Goal: Task Accomplishment & Management: Manage account settings

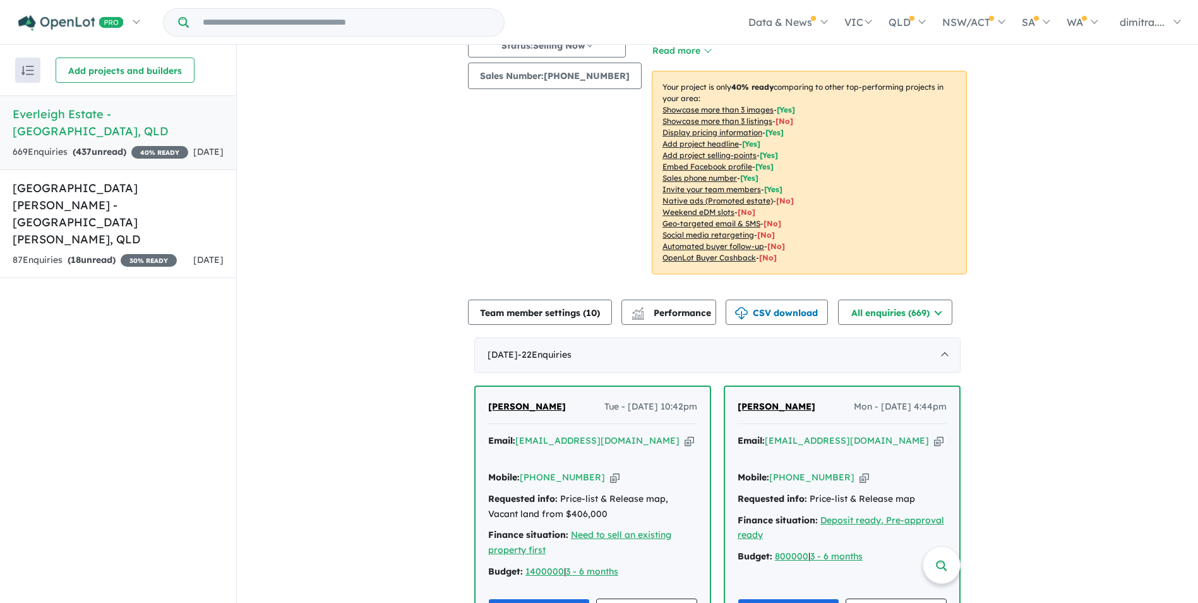
scroll to position [379, 0]
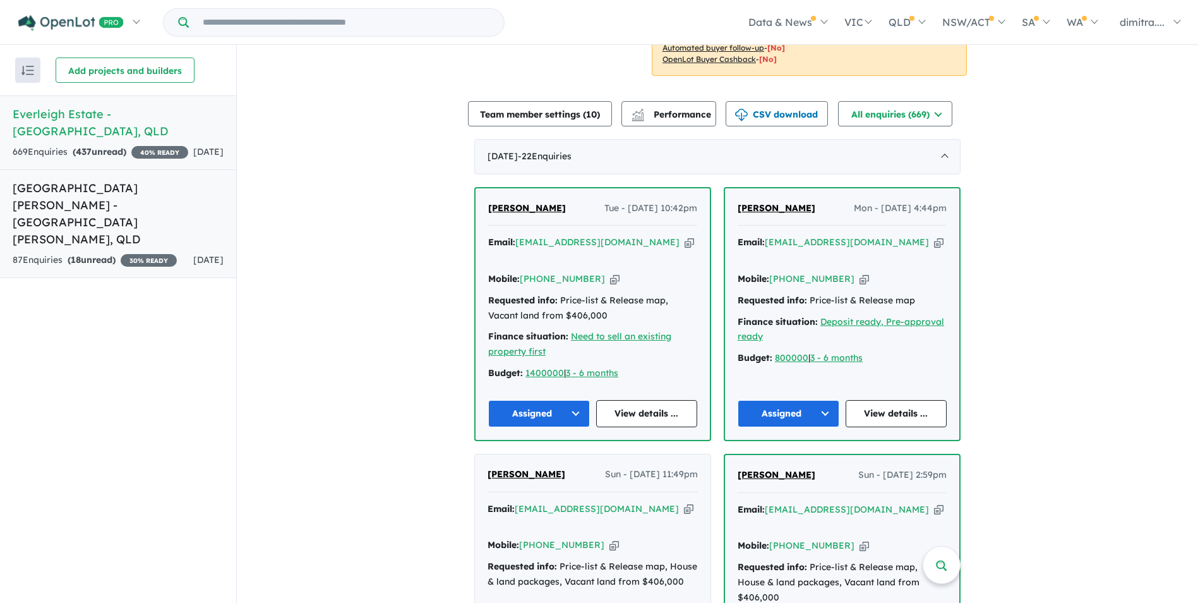
click at [33, 183] on h5 "Monarch Glen Estate - Monarch Glen , QLD" at bounding box center [118, 213] width 211 height 68
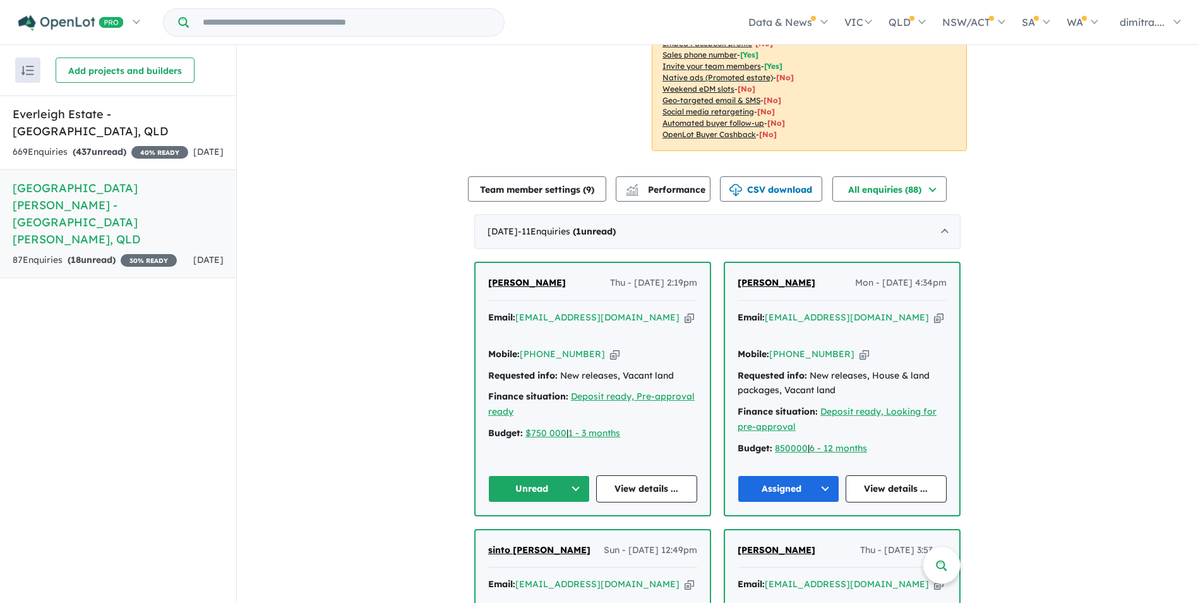
scroll to position [371, 0]
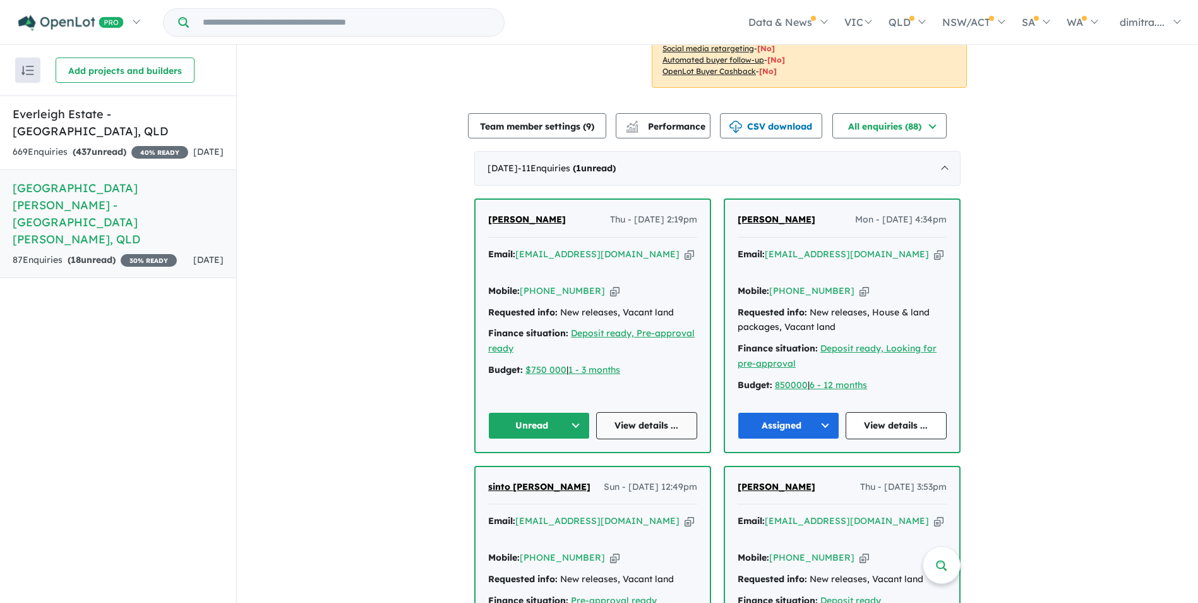
click at [646, 412] on link "View details ..." at bounding box center [647, 425] width 102 height 27
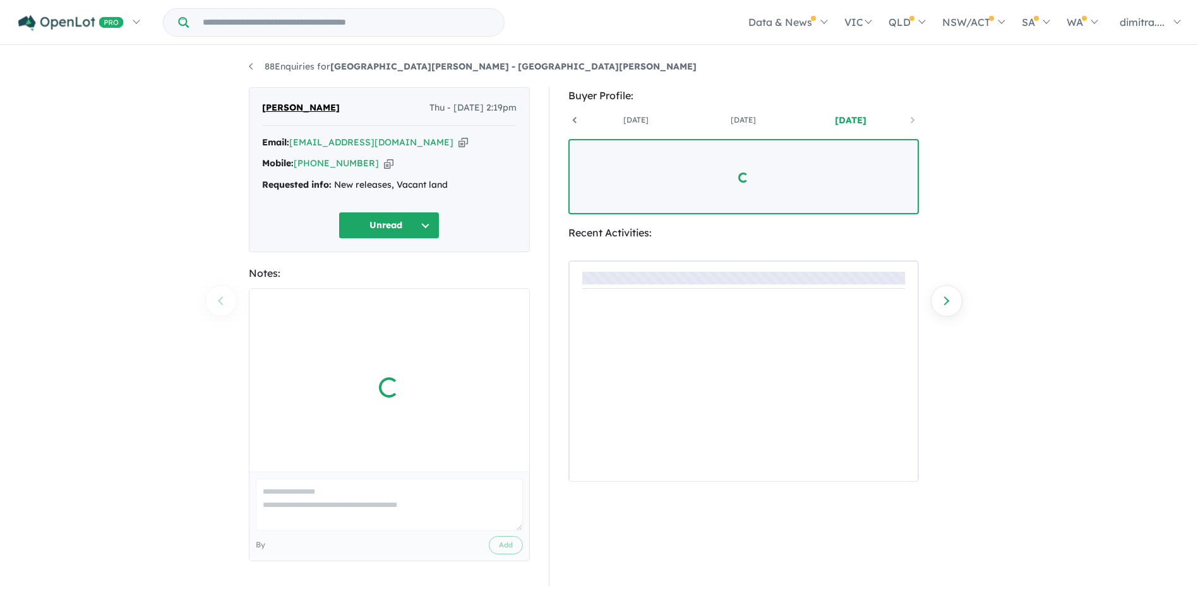
scroll to position [0, 93]
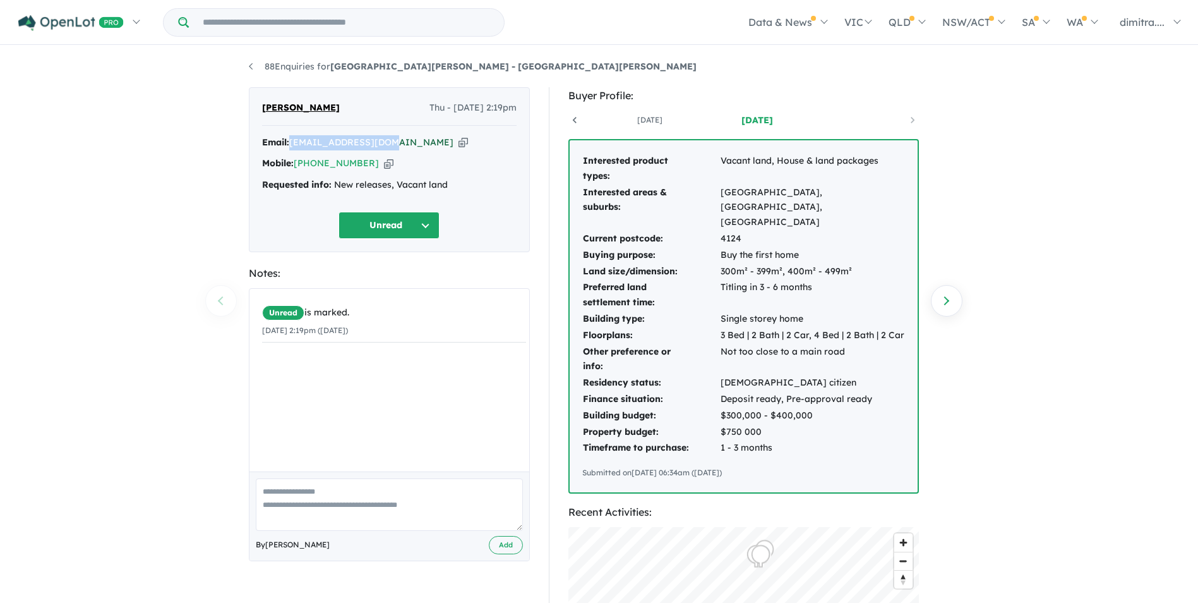
drag, startPoint x: 390, startPoint y: 140, endPoint x: 293, endPoint y: 143, distance: 96.7
click at [293, 143] on div "Email: [EMAIL_ADDRESS][DOMAIN_NAME] Copied!" at bounding box center [389, 142] width 255 height 15
drag, startPoint x: 293, startPoint y: 143, endPoint x: 336, endPoint y: 142, distance: 43.0
copy a%20Monarch%20Glen%20Estate%20-%20Monarch%20Glen"] "[EMAIL_ADDRESS][DOMAIN_NAME]"
click at [368, 226] on button "Unread" at bounding box center [389, 225] width 101 height 27
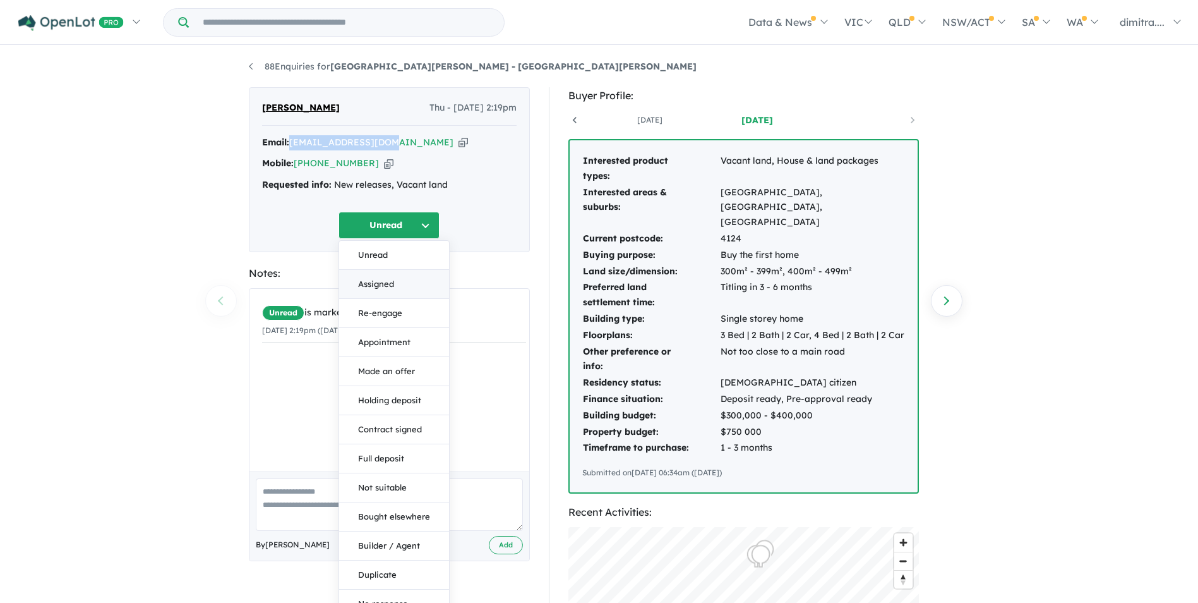
click at [394, 286] on button "Assigned" at bounding box center [394, 284] width 110 height 29
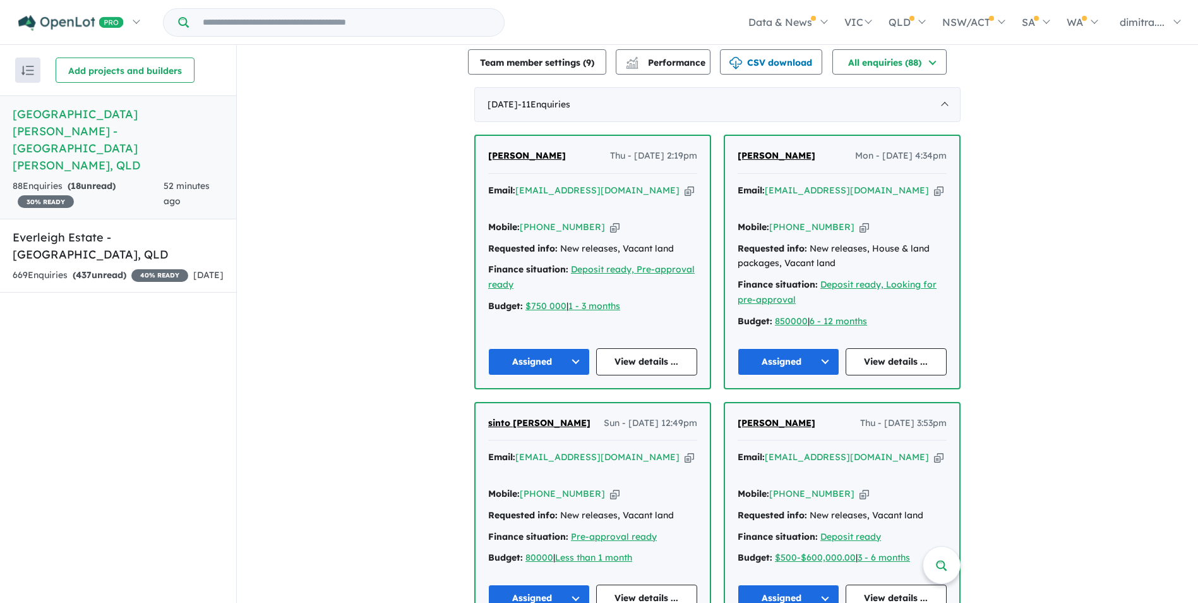
scroll to position [505, 0]
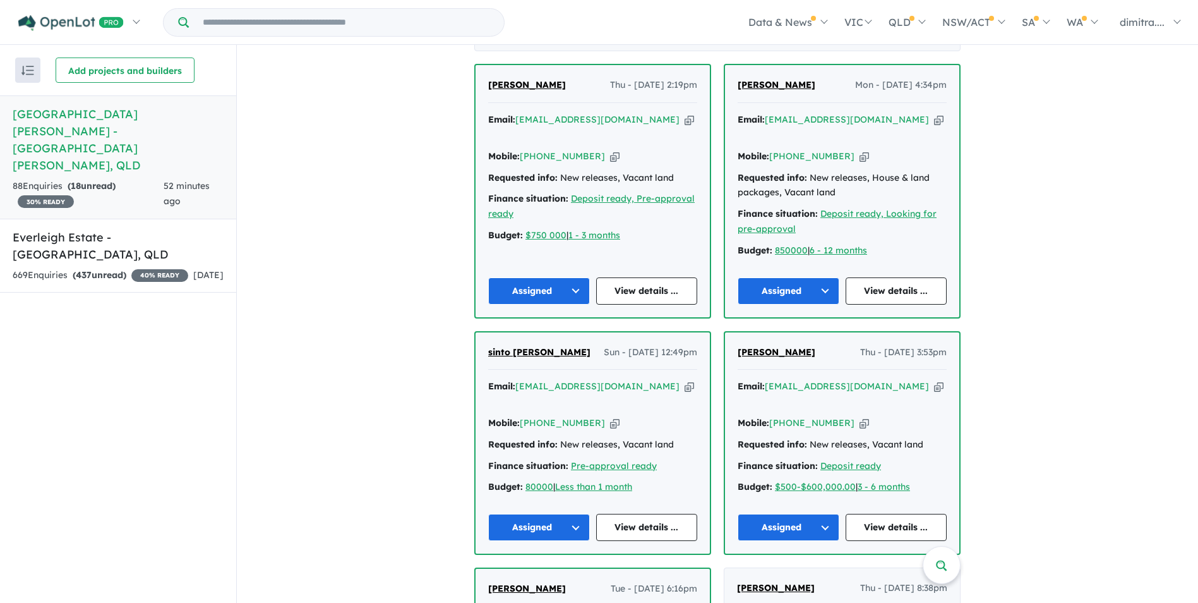
click at [113, 143] on link "Monarch Glen Estate - Monarch Glen , QLD 88 Enquir ies ( 18 unread) 30 % READY …" at bounding box center [118, 157] width 236 height 124
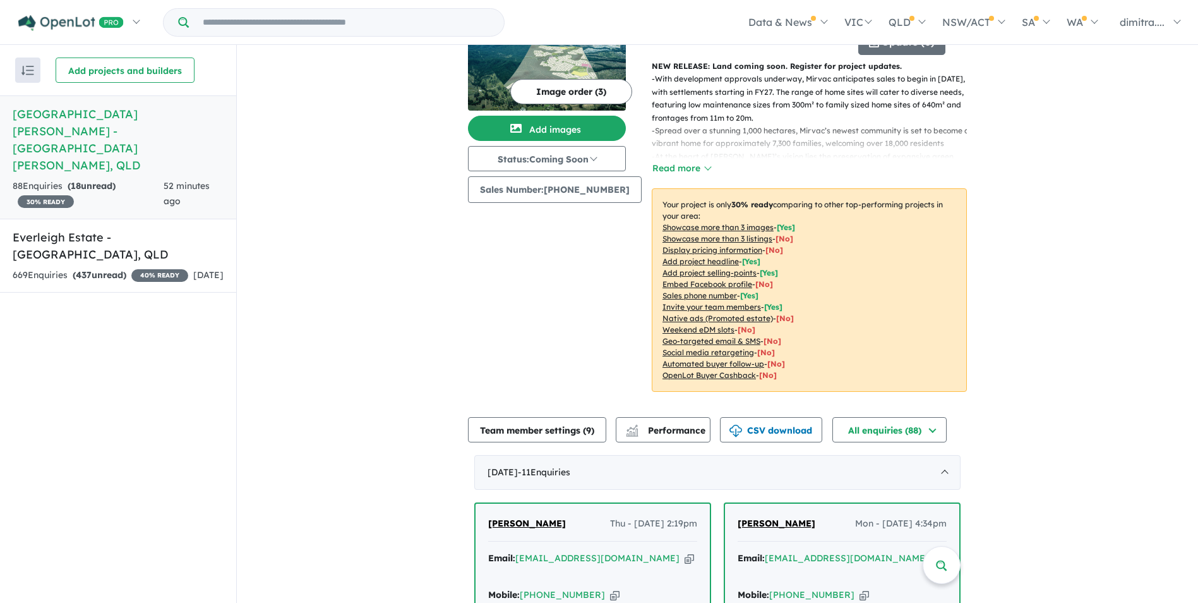
scroll to position [63, 0]
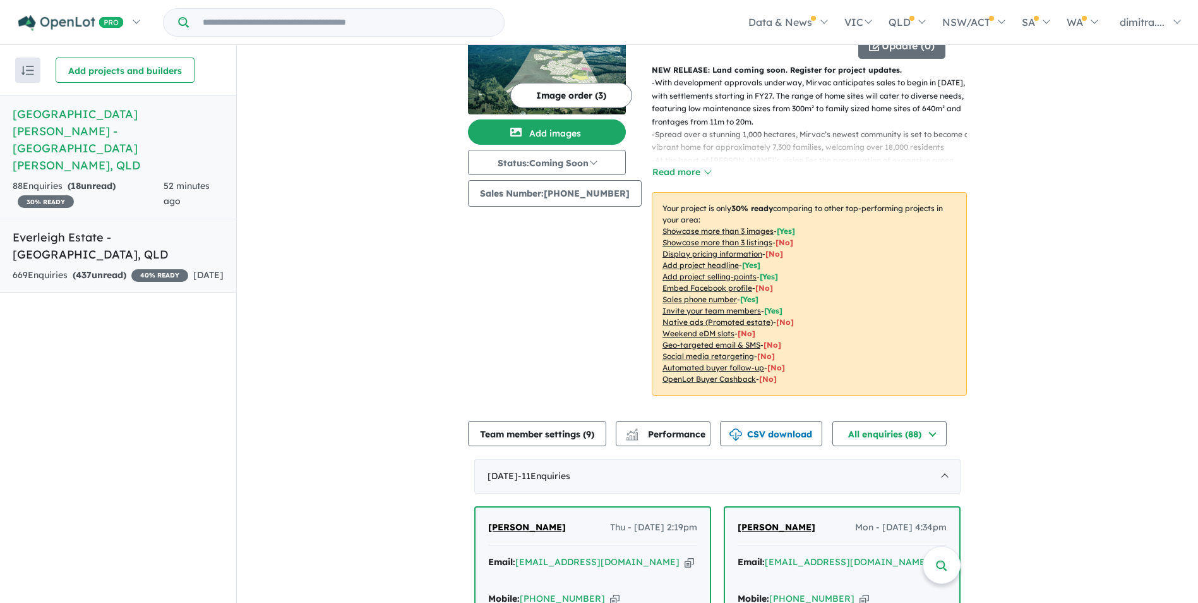
click at [150, 268] on div "669 Enquir ies ( 437 unread) 40 % READY" at bounding box center [101, 275] width 176 height 15
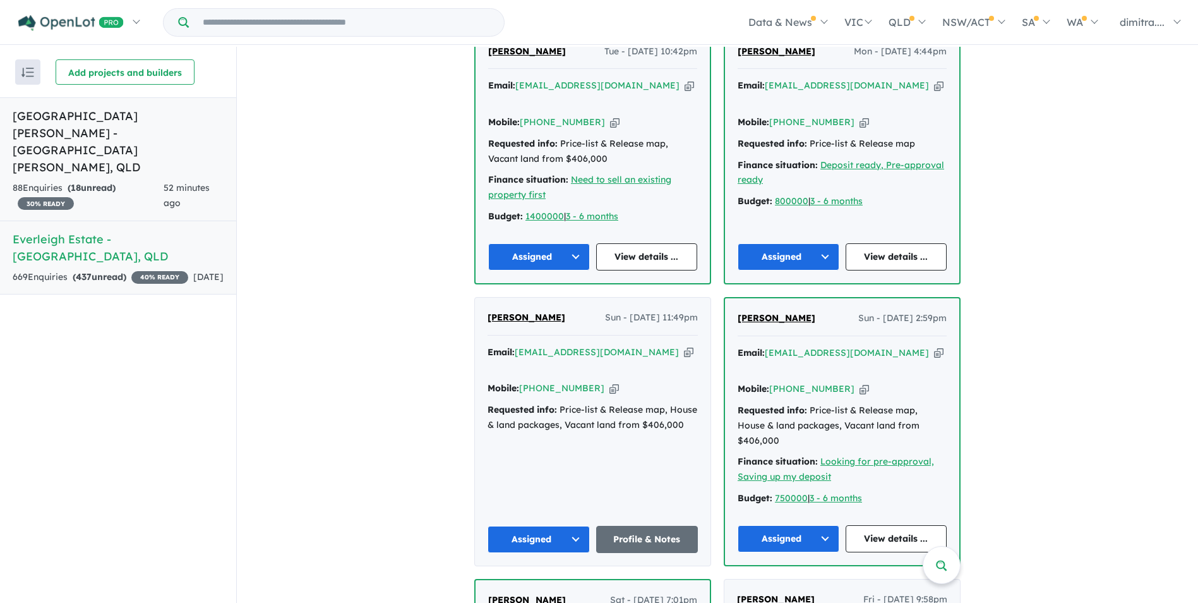
scroll to position [379, 0]
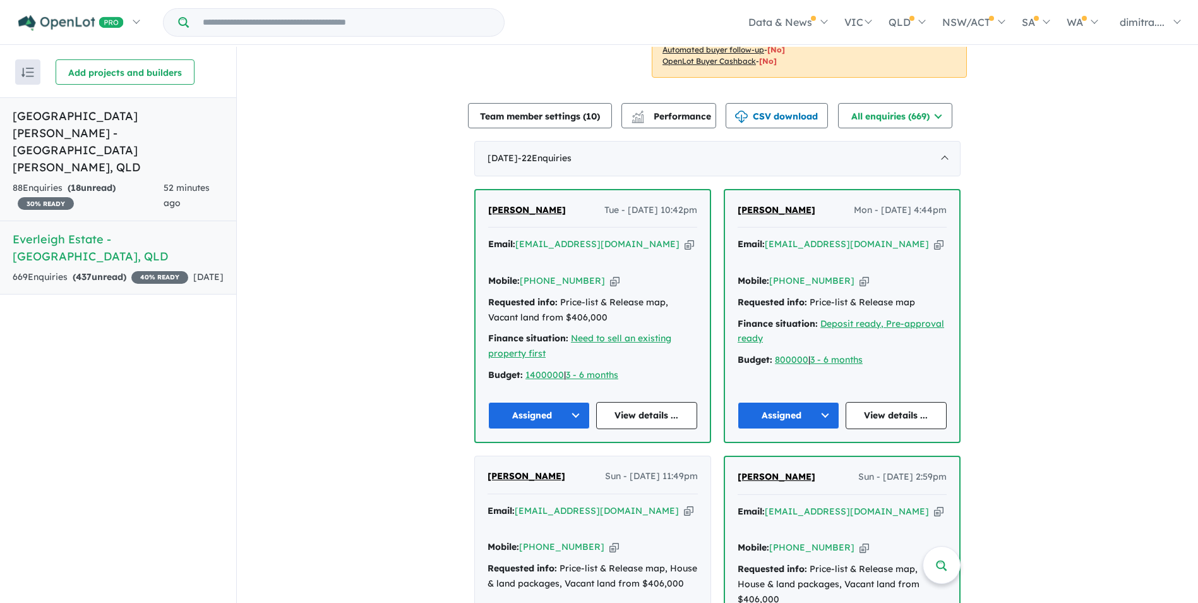
click at [162, 135] on h5 "Monarch Glen Estate - Monarch Glen , QLD" at bounding box center [118, 141] width 211 height 68
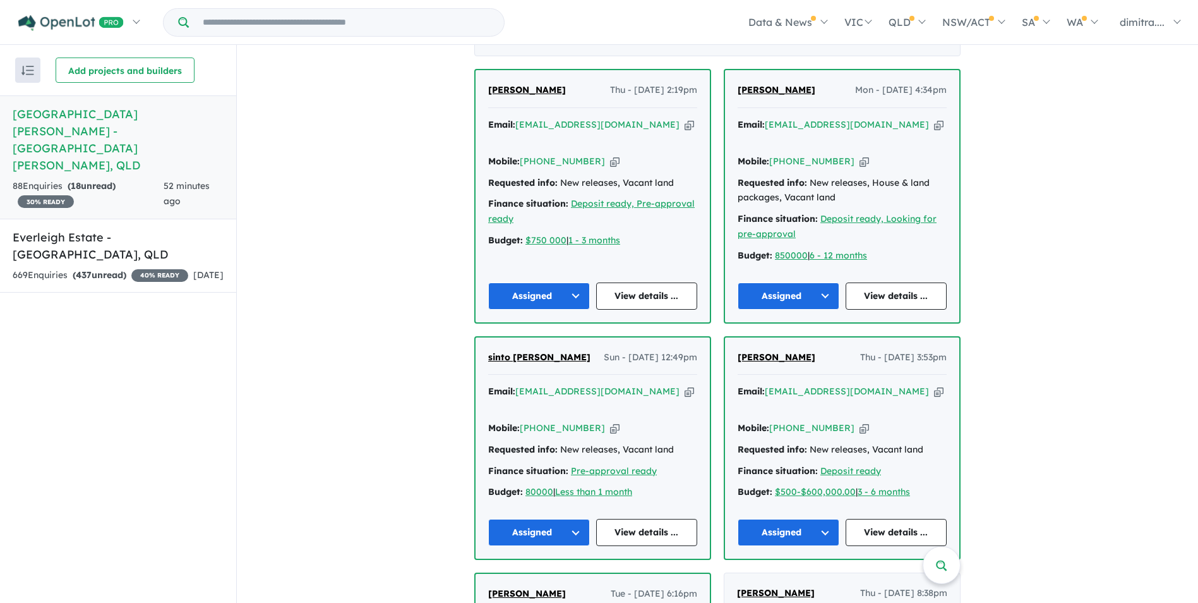
scroll to position [624, 0]
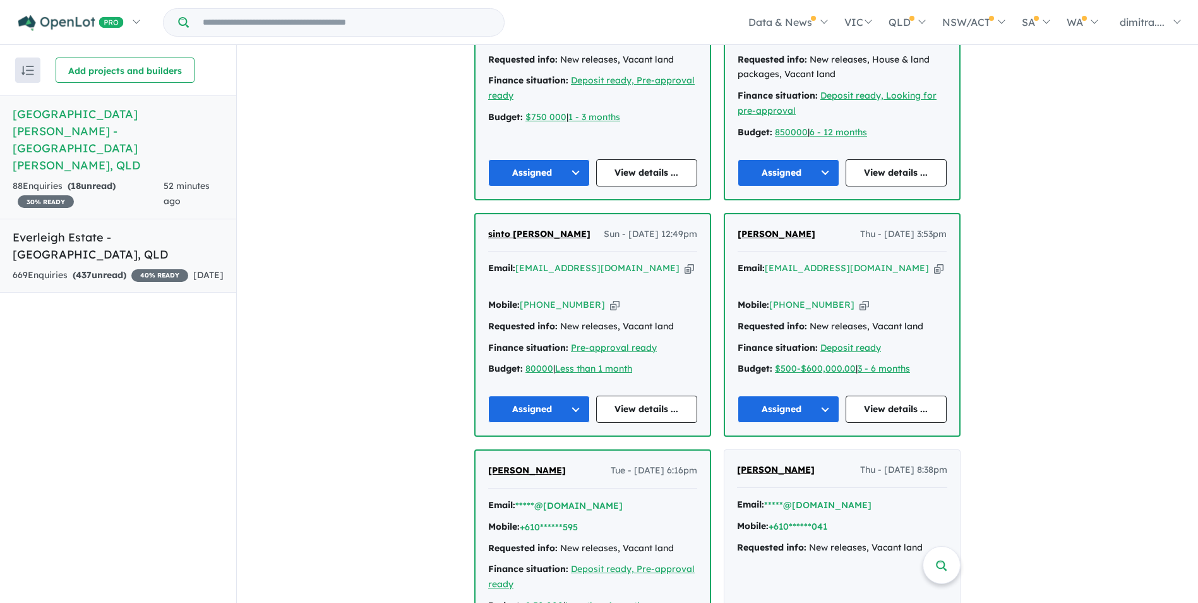
click at [131, 219] on link "Everleigh Estate - Greenbank , QLD 669 Enquir ies ( 437 unread) 40 % READY 1 da…" at bounding box center [118, 256] width 236 height 75
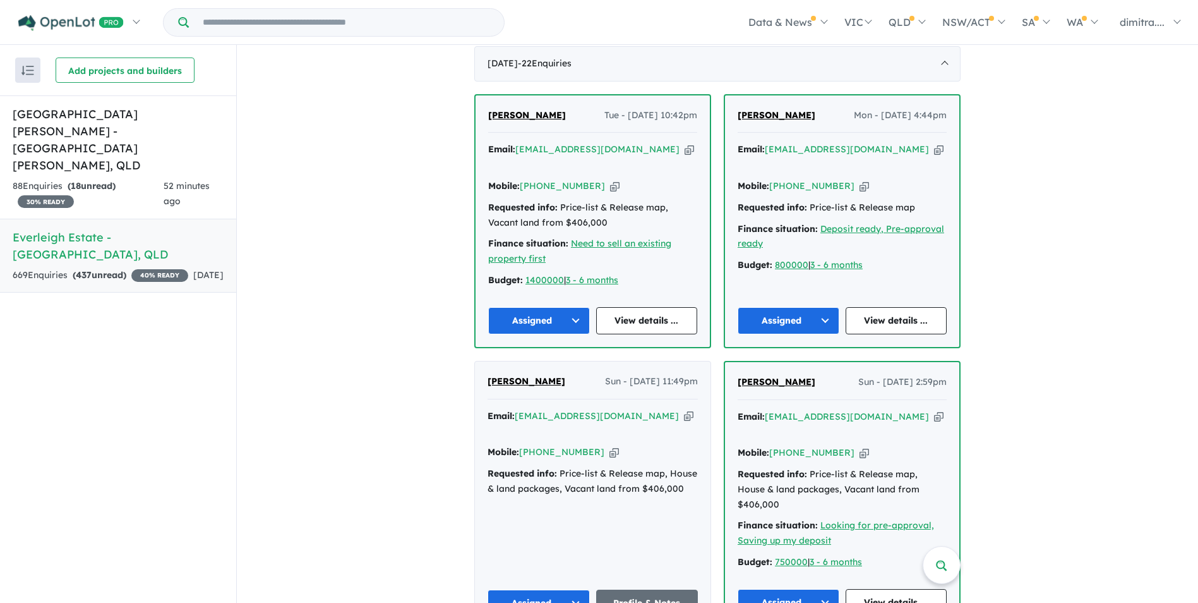
scroll to position [632, 0]
